Goal: Task Accomplishment & Management: Use online tool/utility

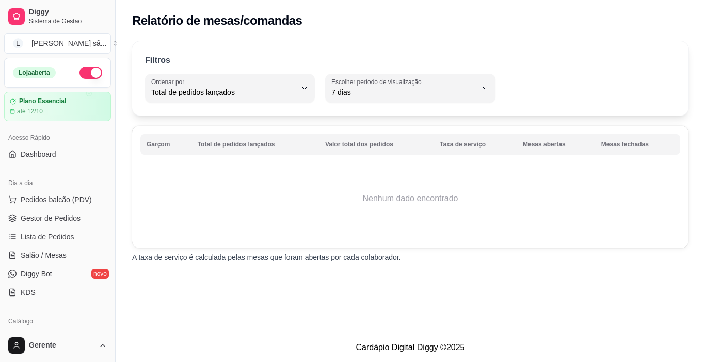
select select "TOTAL_OF_ORDERS"
select select "7"
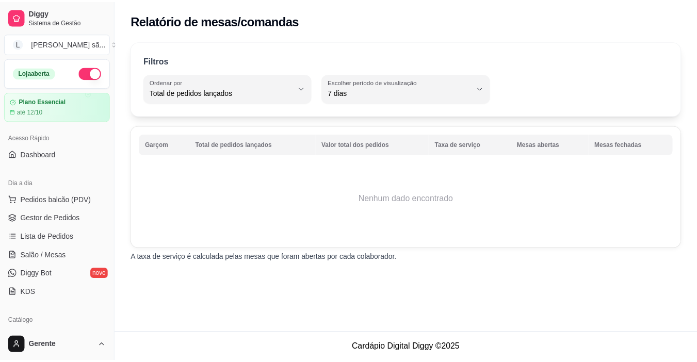
scroll to position [310, 0]
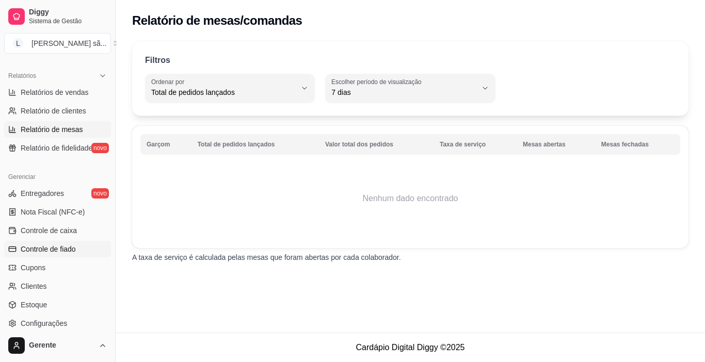
click at [52, 253] on span "Controle de fiado" at bounding box center [48, 249] width 55 height 10
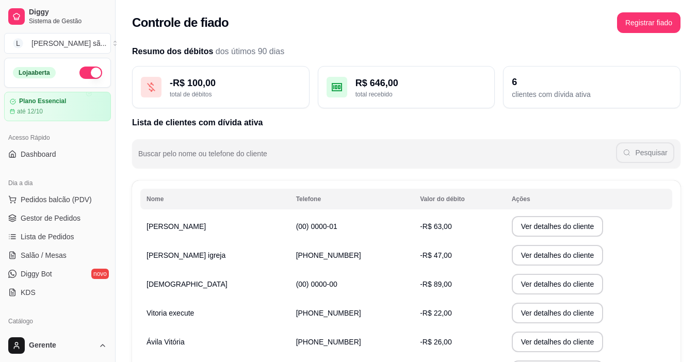
click at [56, 228] on ul "Pedidos balcão (PDV) Gestor de Pedidos Lista de Pedidos Salão / Mesas Diggy Bot…" at bounding box center [57, 245] width 107 height 109
click at [55, 227] on ul "Pedidos balcão (PDV) Gestor de Pedidos Lista de Pedidos Salão / Mesas Diggy Bot…" at bounding box center [57, 245] width 107 height 109
click at [53, 225] on link "Gestor de Pedidos" at bounding box center [57, 218] width 107 height 17
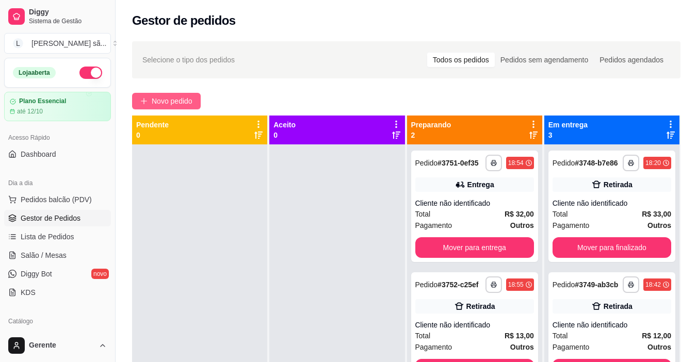
click at [156, 95] on button "Novo pedido" at bounding box center [166, 101] width 69 height 17
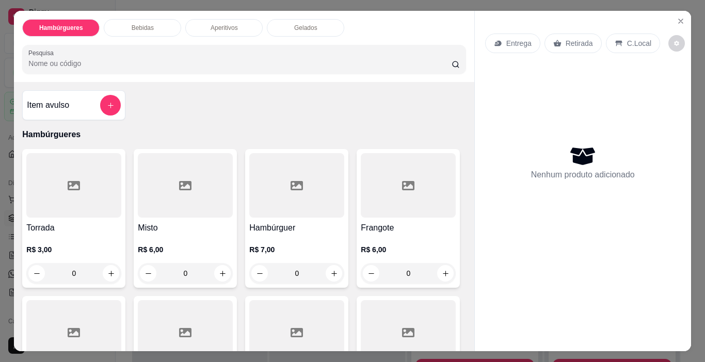
click at [272, 182] on div at bounding box center [296, 185] width 95 height 64
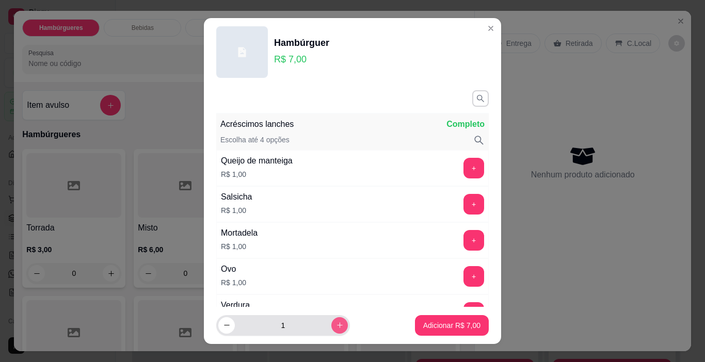
click at [333, 332] on div "1" at bounding box center [283, 325] width 130 height 21
click at [331, 324] on button "increase-product-quantity" at bounding box center [339, 325] width 16 height 16
type input "2"
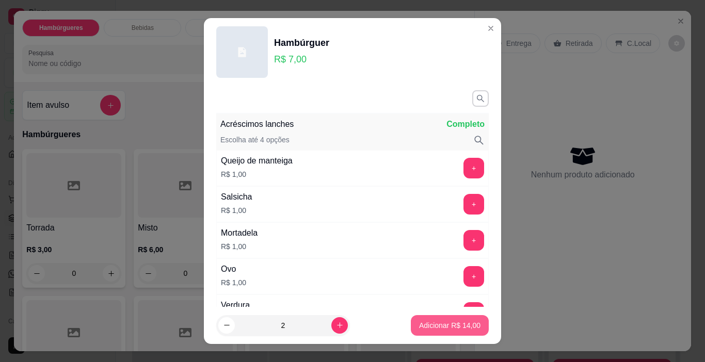
click at [440, 327] on p "Adicionar R$ 14,00" at bounding box center [449, 325] width 61 height 10
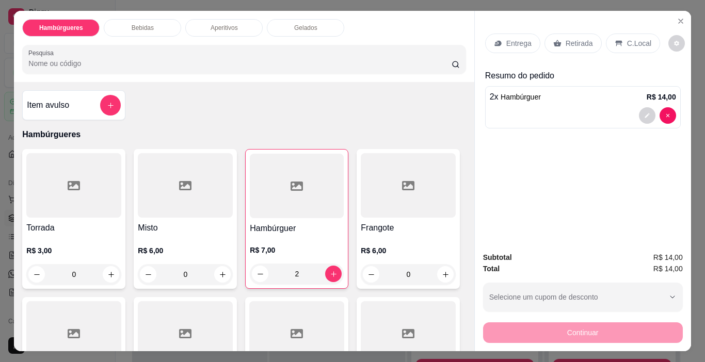
type input "2"
click at [209, 210] on div at bounding box center [185, 185] width 95 height 64
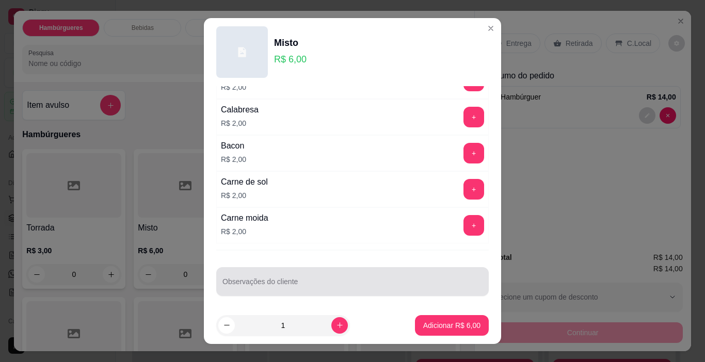
scroll to position [344, 0]
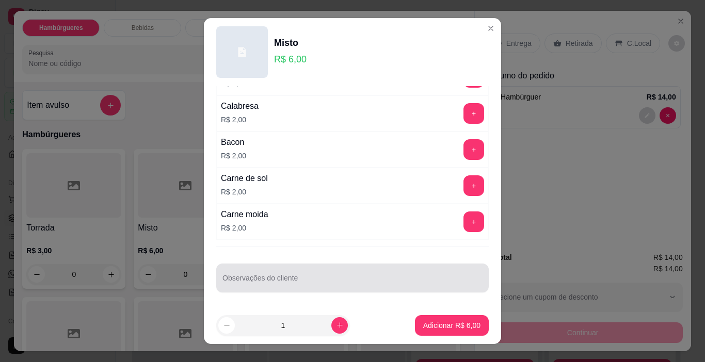
click at [359, 279] on input "Observações do cliente" at bounding box center [352, 282] width 260 height 10
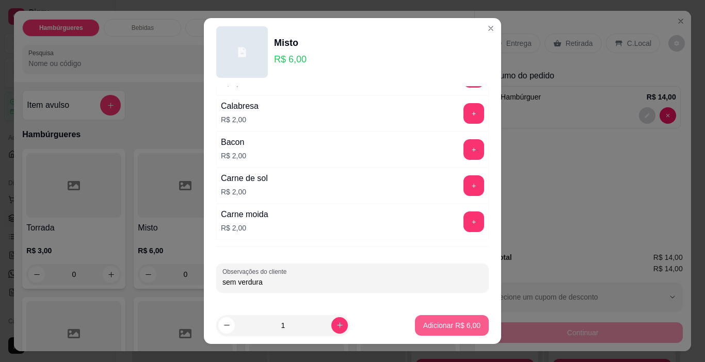
type input "sem verdura"
click at [448, 328] on p "Adicionar R$ 6,00" at bounding box center [451, 325] width 57 height 10
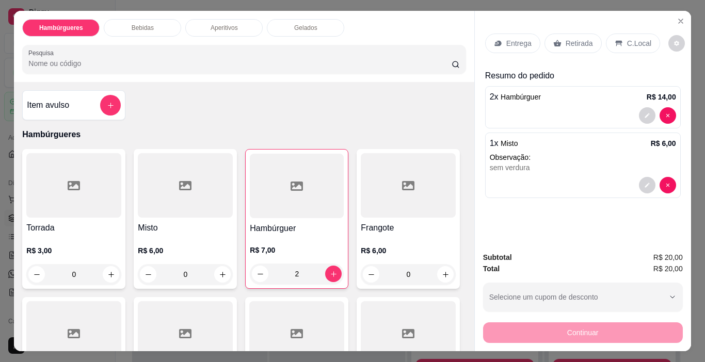
click at [558, 44] on div "Retirada" at bounding box center [572, 44] width 57 height 20
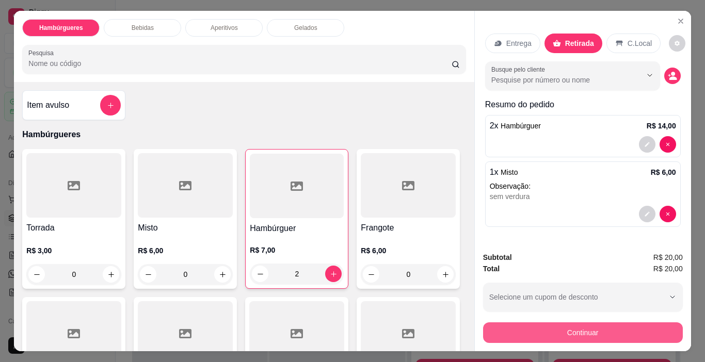
click at [589, 326] on button "Continuar" at bounding box center [583, 332] width 200 height 21
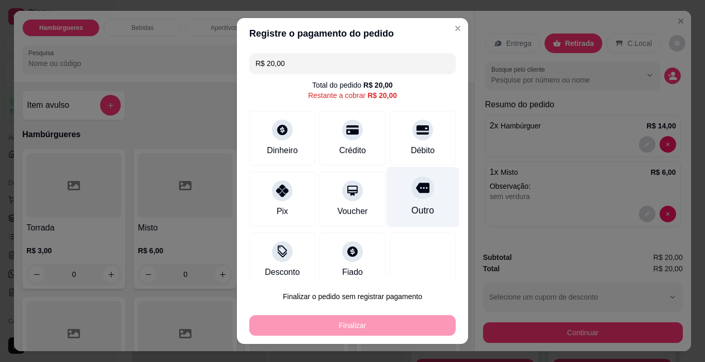
click at [422, 200] on div "Outro" at bounding box center [422, 197] width 73 height 60
type input "R$ 0,00"
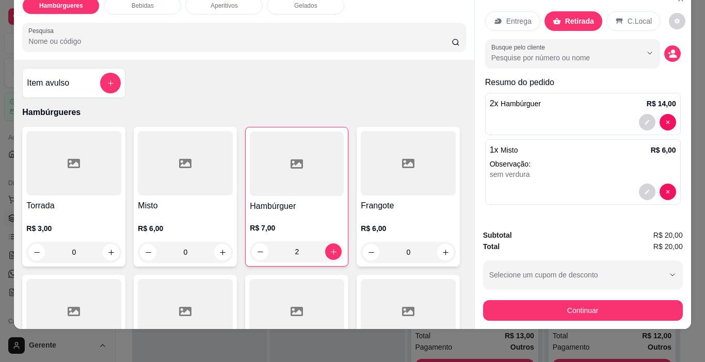
scroll to position [26, 0]
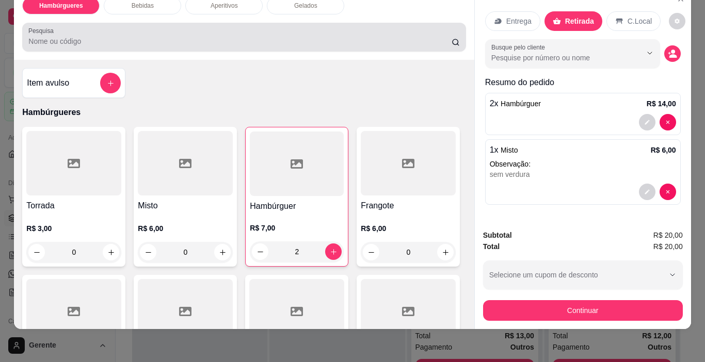
click at [297, 36] on input "Pesquisa" at bounding box center [239, 41] width 423 height 10
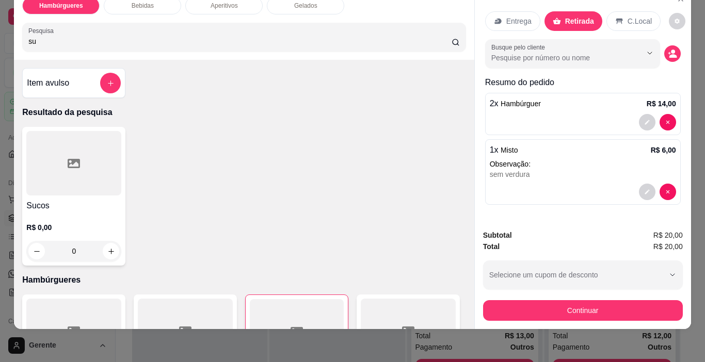
type input "su"
click at [106, 160] on div at bounding box center [73, 163] width 95 height 64
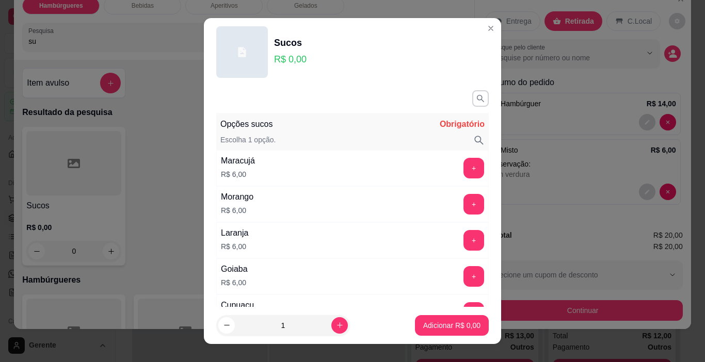
click at [463, 165] on button "+" at bounding box center [473, 168] width 21 height 21
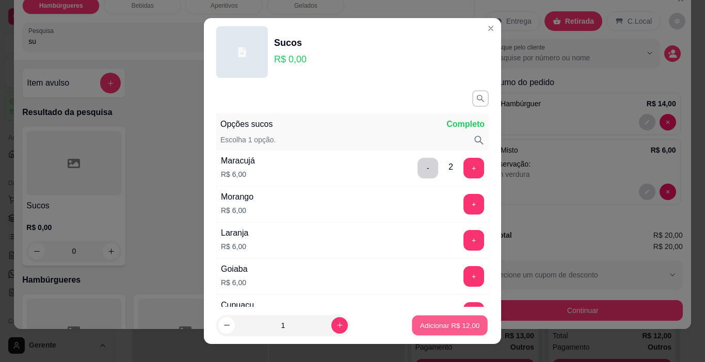
click at [452, 329] on p "Adicionar R$ 12,00" at bounding box center [450, 325] width 60 height 10
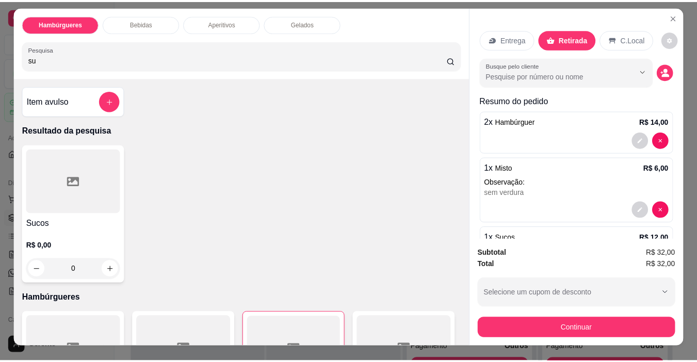
scroll to position [0, 0]
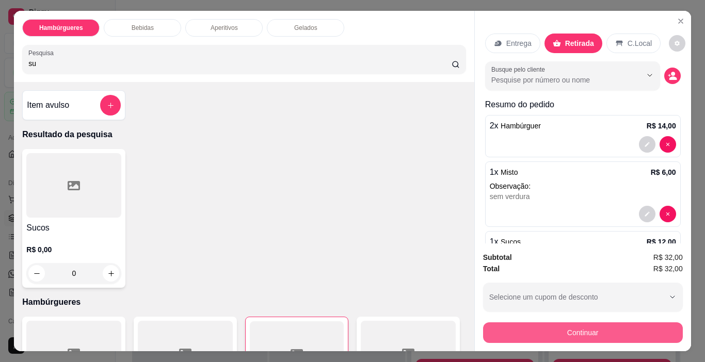
click at [580, 327] on button "Continuar" at bounding box center [583, 332] width 200 height 21
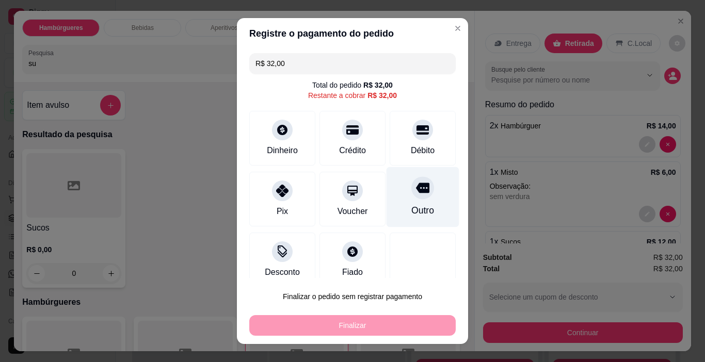
click at [413, 185] on div at bounding box center [422, 188] width 23 height 23
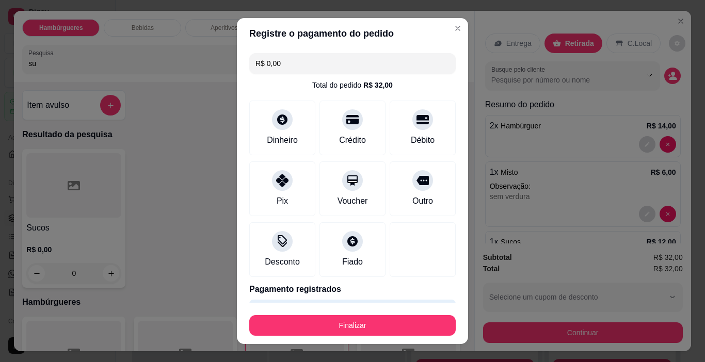
type input "R$ 0,00"
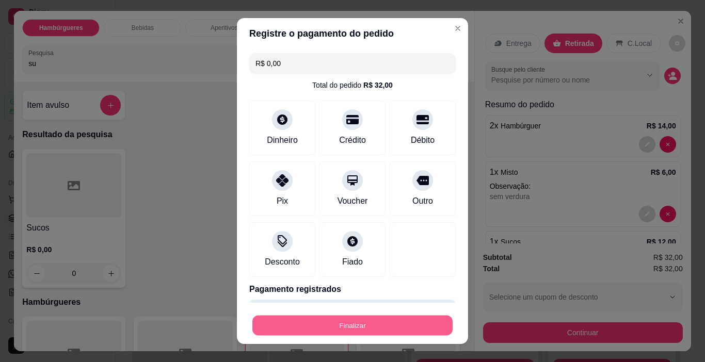
click at [382, 318] on button "Finalizar" at bounding box center [352, 326] width 200 height 20
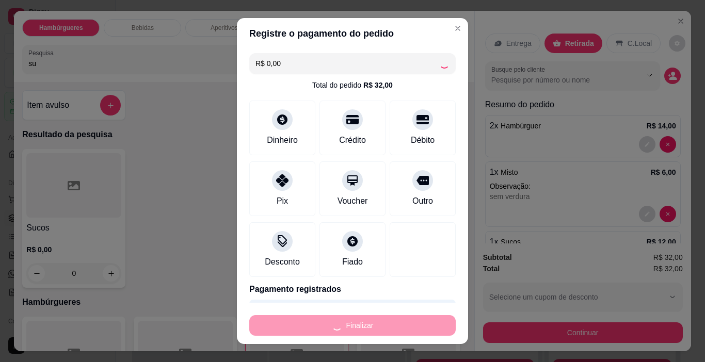
type input "0"
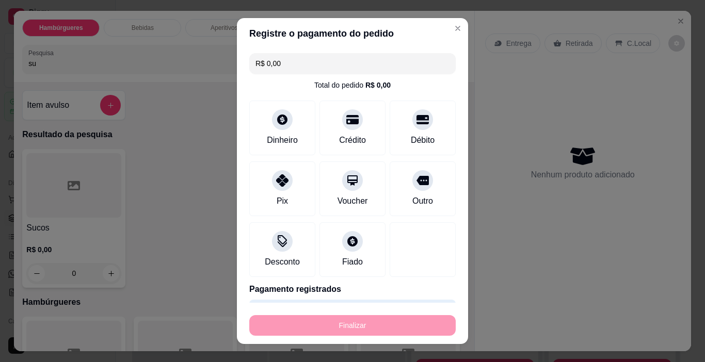
type input "-R$ 32,00"
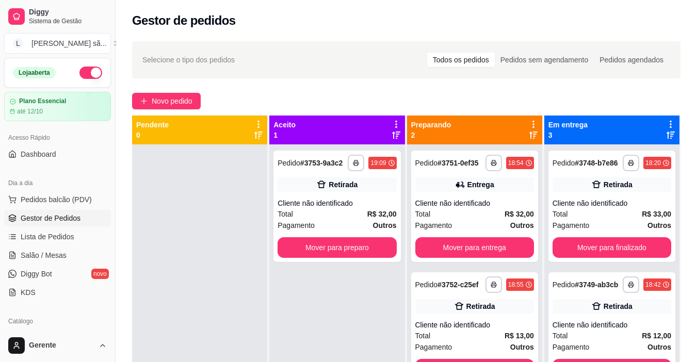
click at [376, 298] on div "**********" at bounding box center [336, 325] width 135 height 362
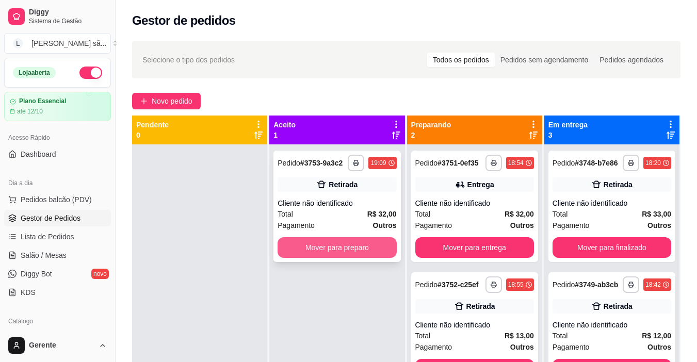
click at [375, 250] on button "Mover para preparo" at bounding box center [337, 247] width 119 height 21
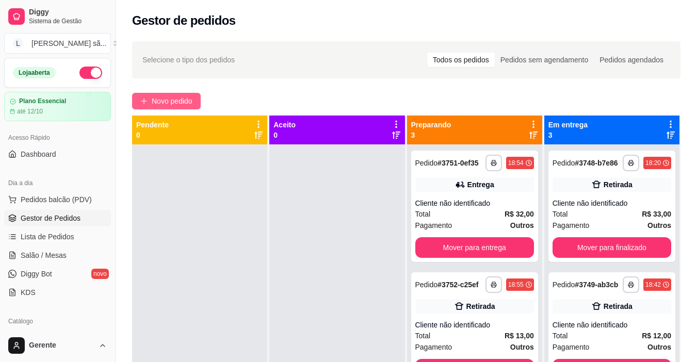
click at [158, 108] on button "Novo pedido" at bounding box center [166, 101] width 69 height 17
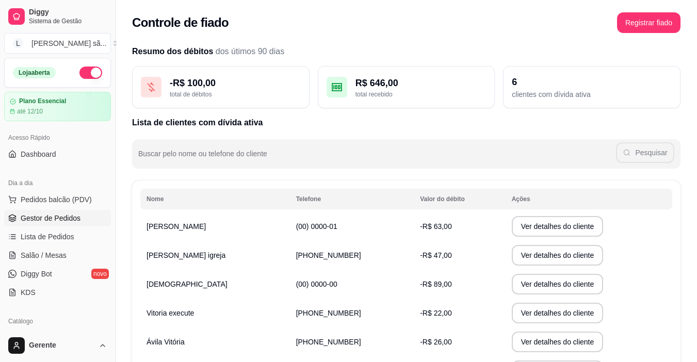
click at [41, 215] on span "Gestor de Pedidos" at bounding box center [51, 218] width 60 height 10
